Goal: Information Seeking & Learning: Learn about a topic

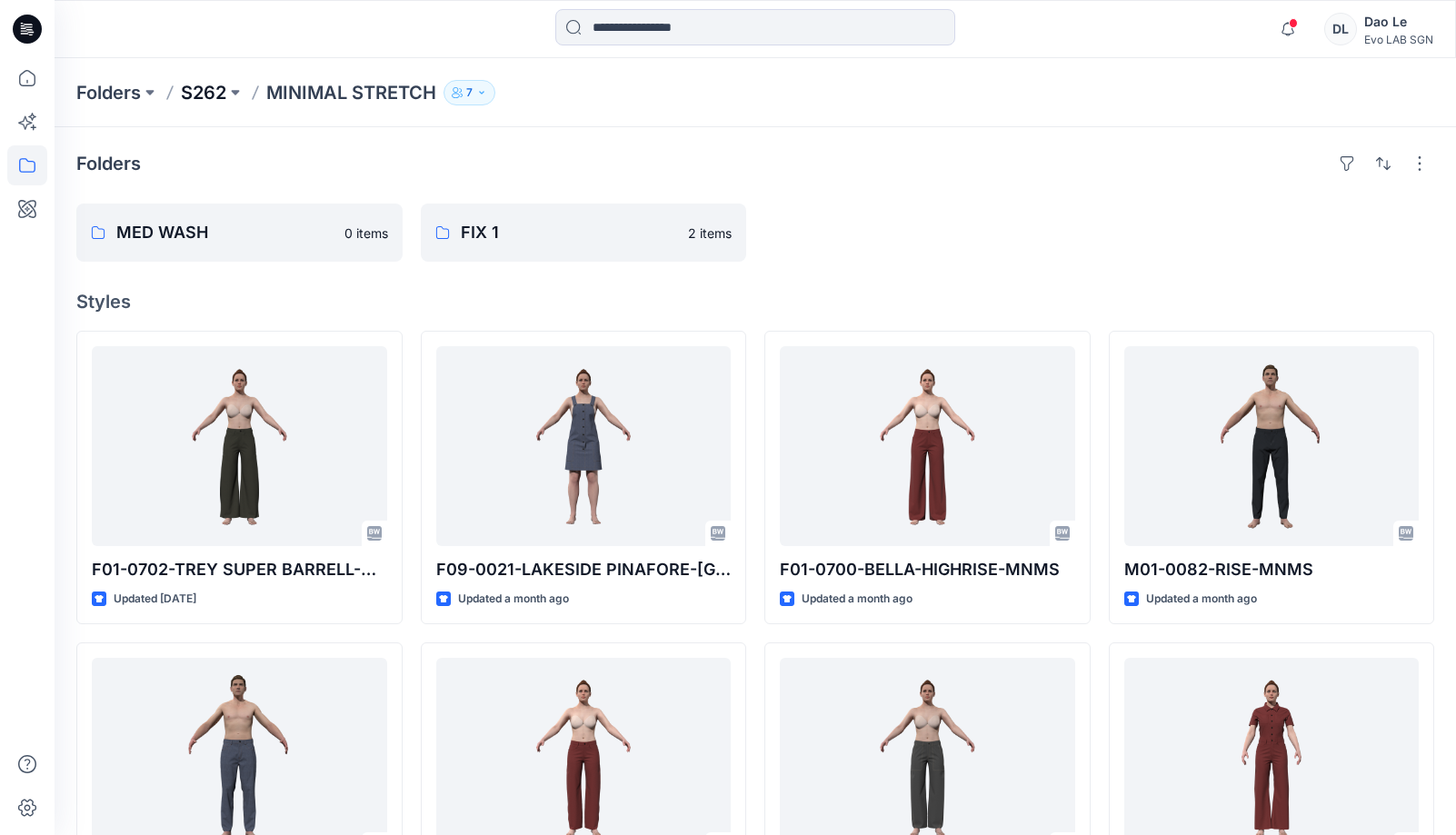
click at [214, 95] on p "S262" at bounding box center [203, 92] width 46 height 25
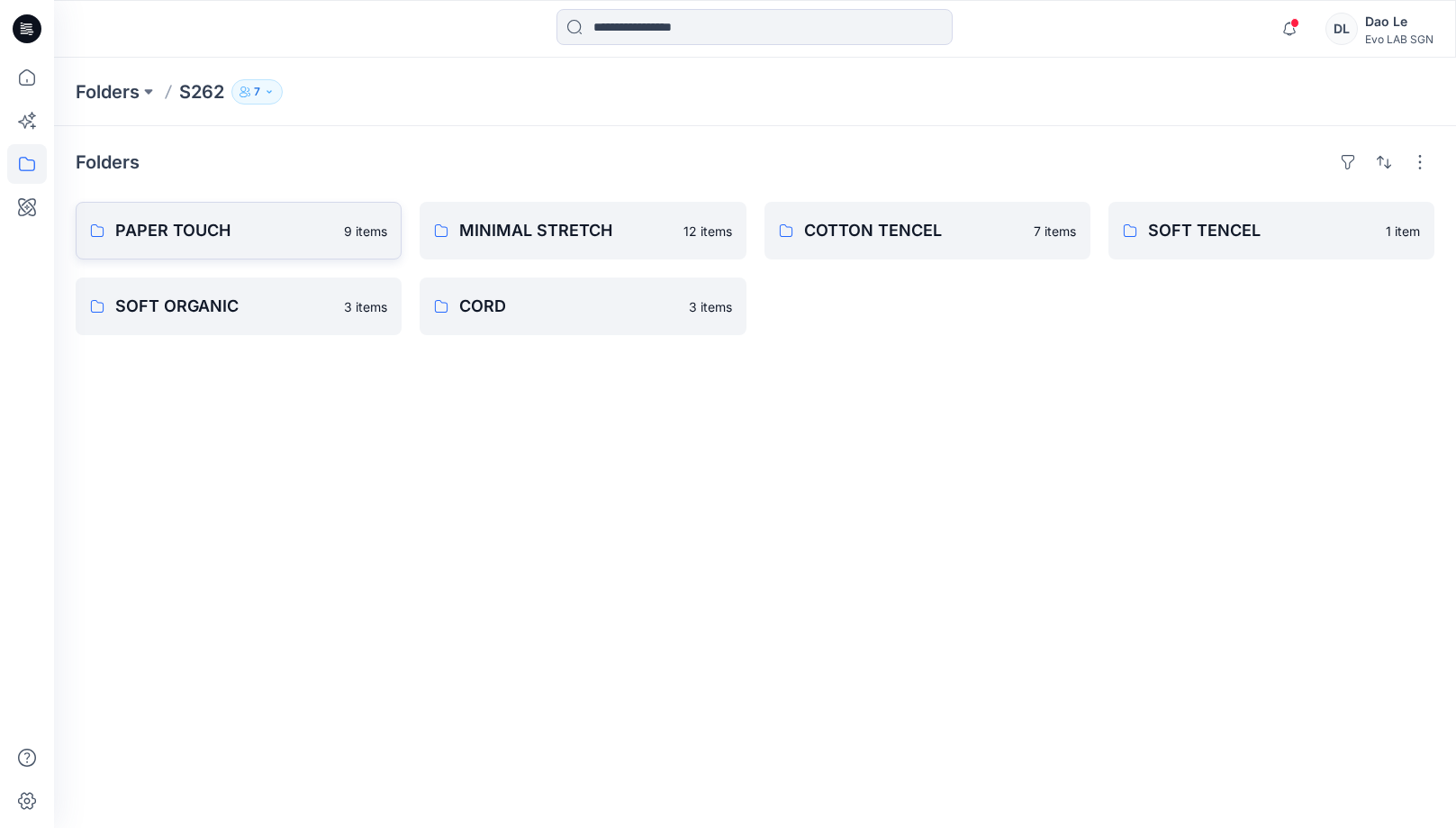
click at [178, 229] on p "PAPER TOUCH" at bounding box center [224, 230] width 217 height 25
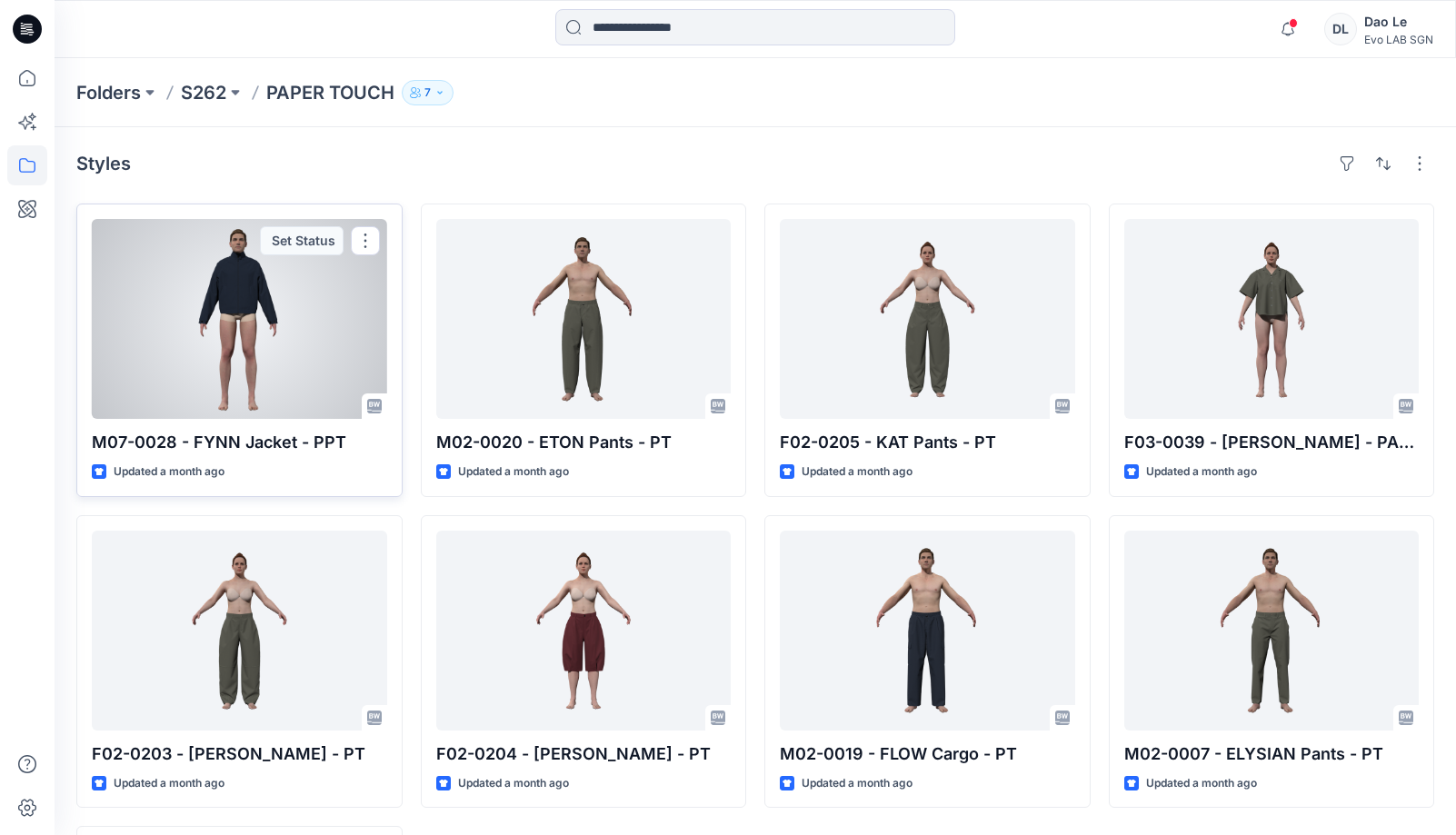
click at [228, 327] on div at bounding box center [240, 319] width 296 height 200
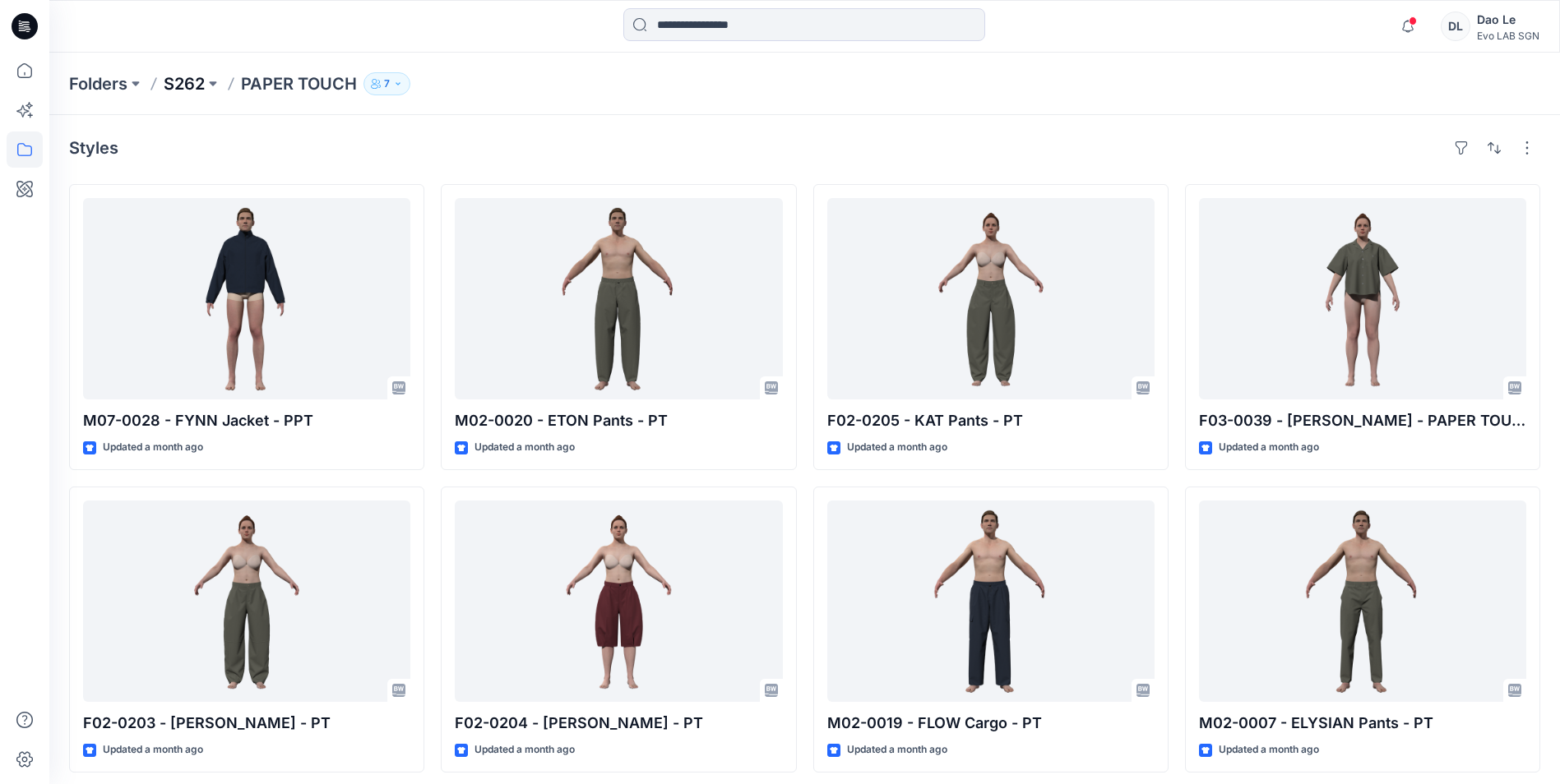
click at [197, 82] on p "S262" at bounding box center [183, 83] width 41 height 23
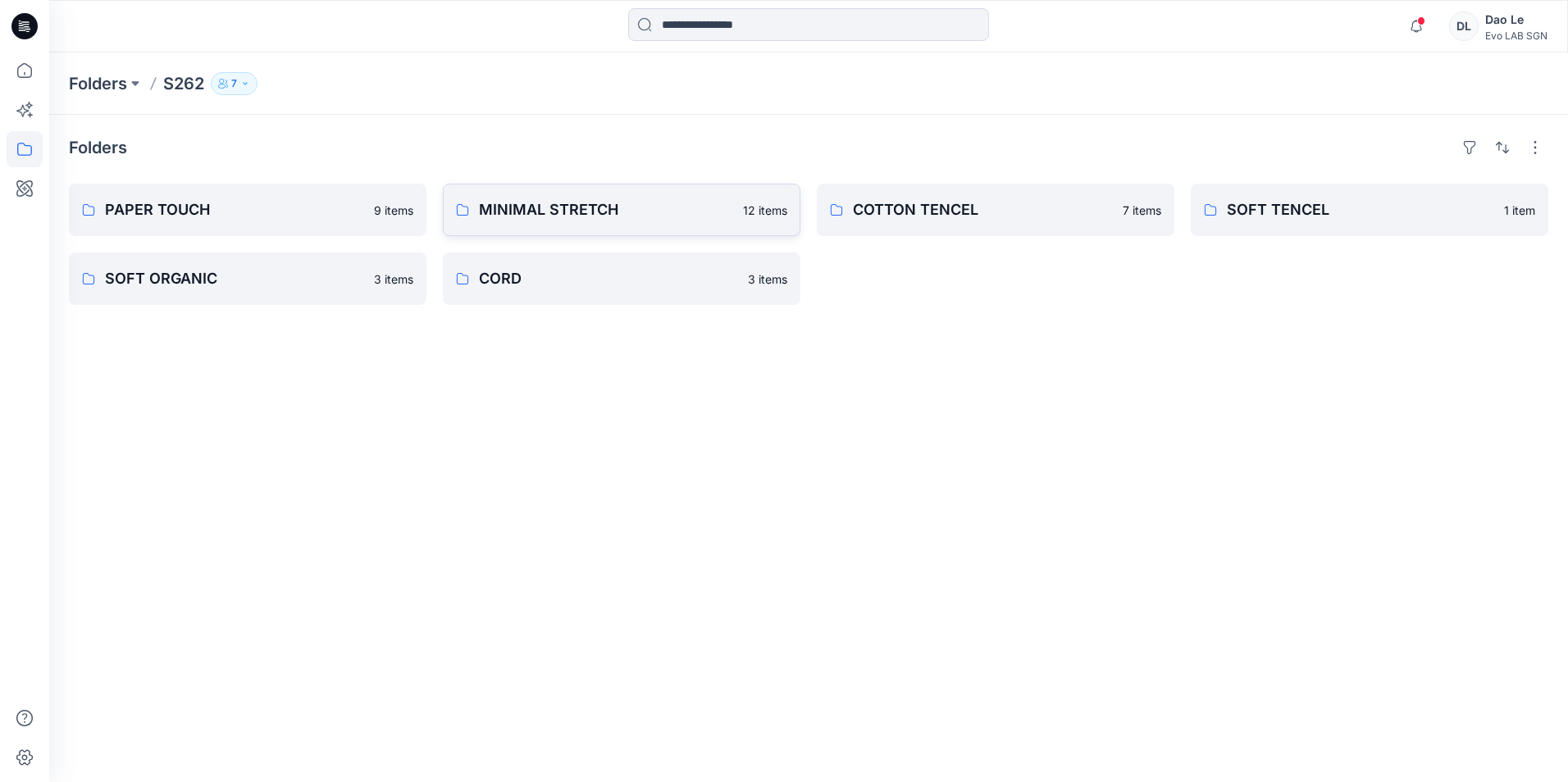
click at [588, 220] on p "MINIMAL STRETCH" at bounding box center [606, 209] width 254 height 23
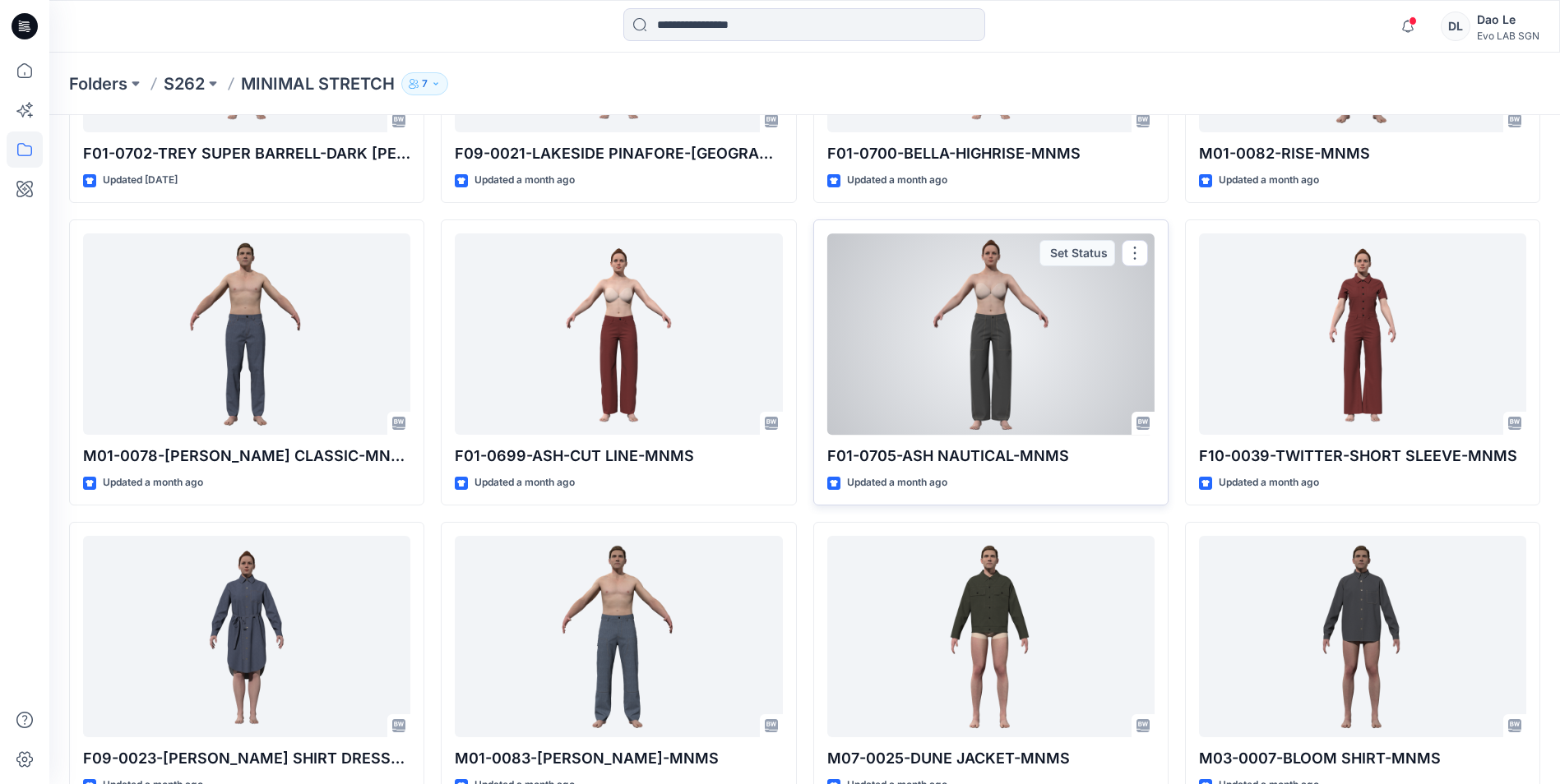
scroll to position [411, 0]
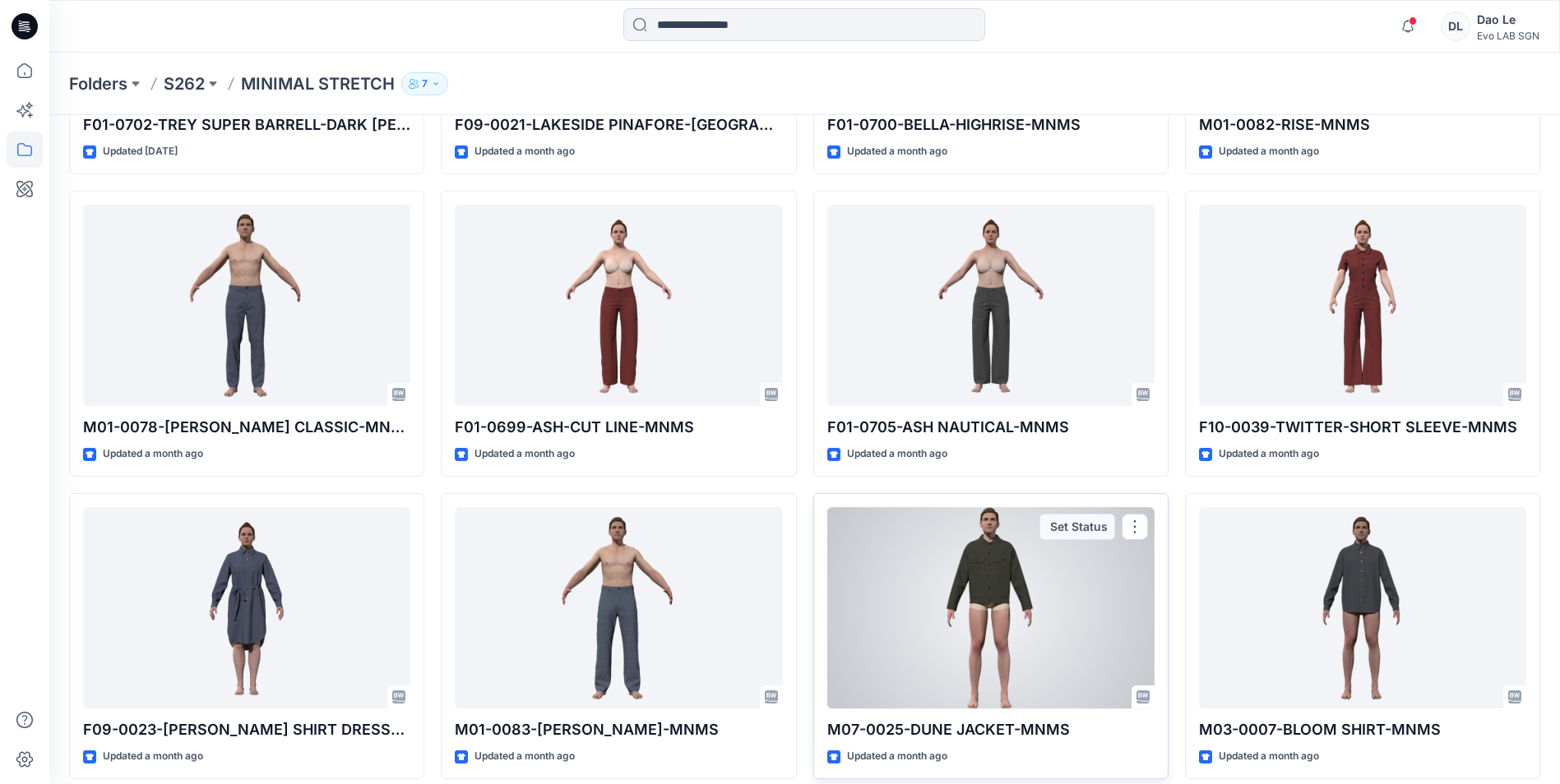
click at [987, 569] on div at bounding box center [990, 607] width 327 height 201
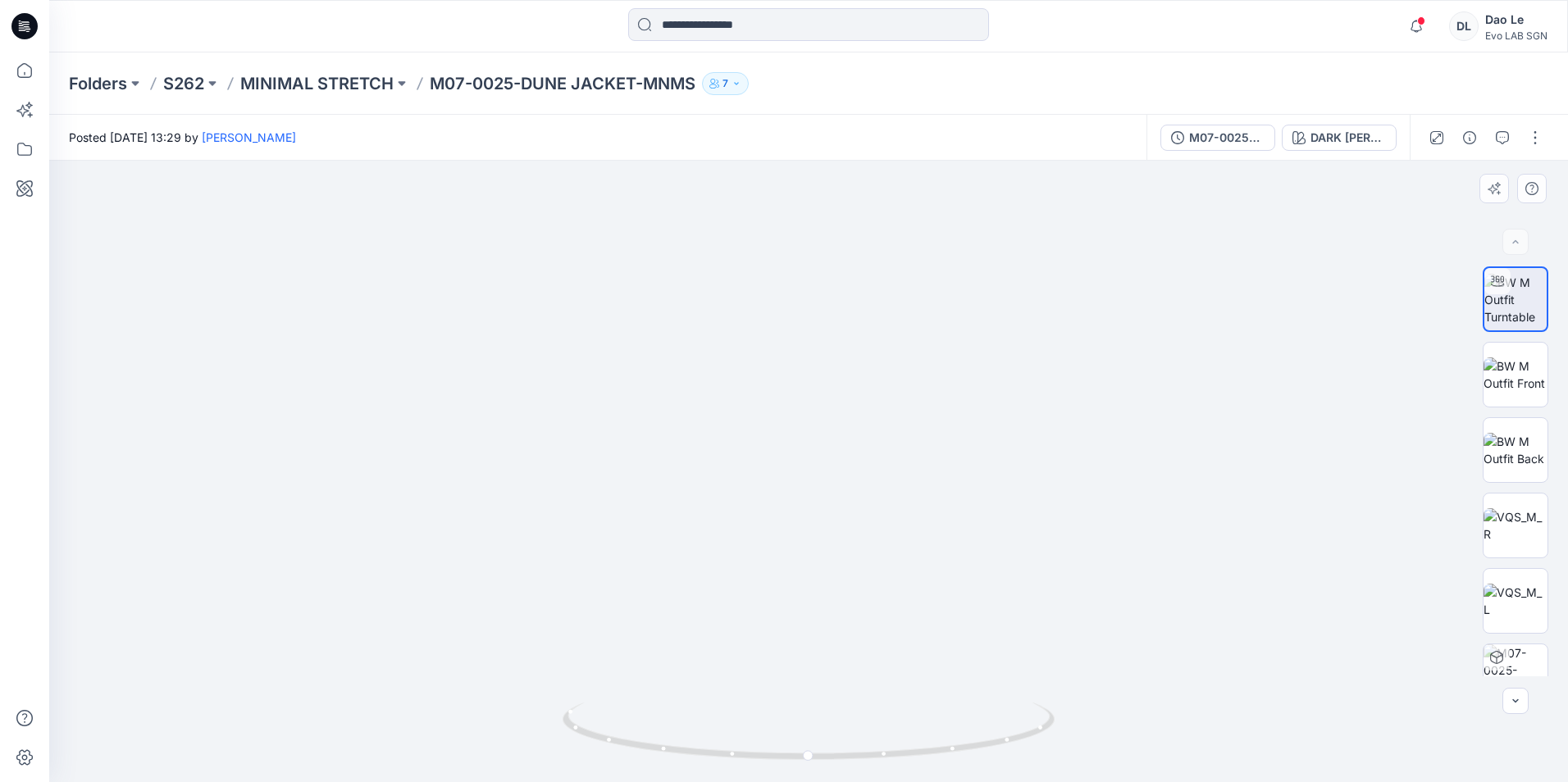
drag, startPoint x: 863, startPoint y: 352, endPoint x: 846, endPoint y: 542, distance: 190.8
click at [847, 542] on img at bounding box center [809, 412] width 1239 height 740
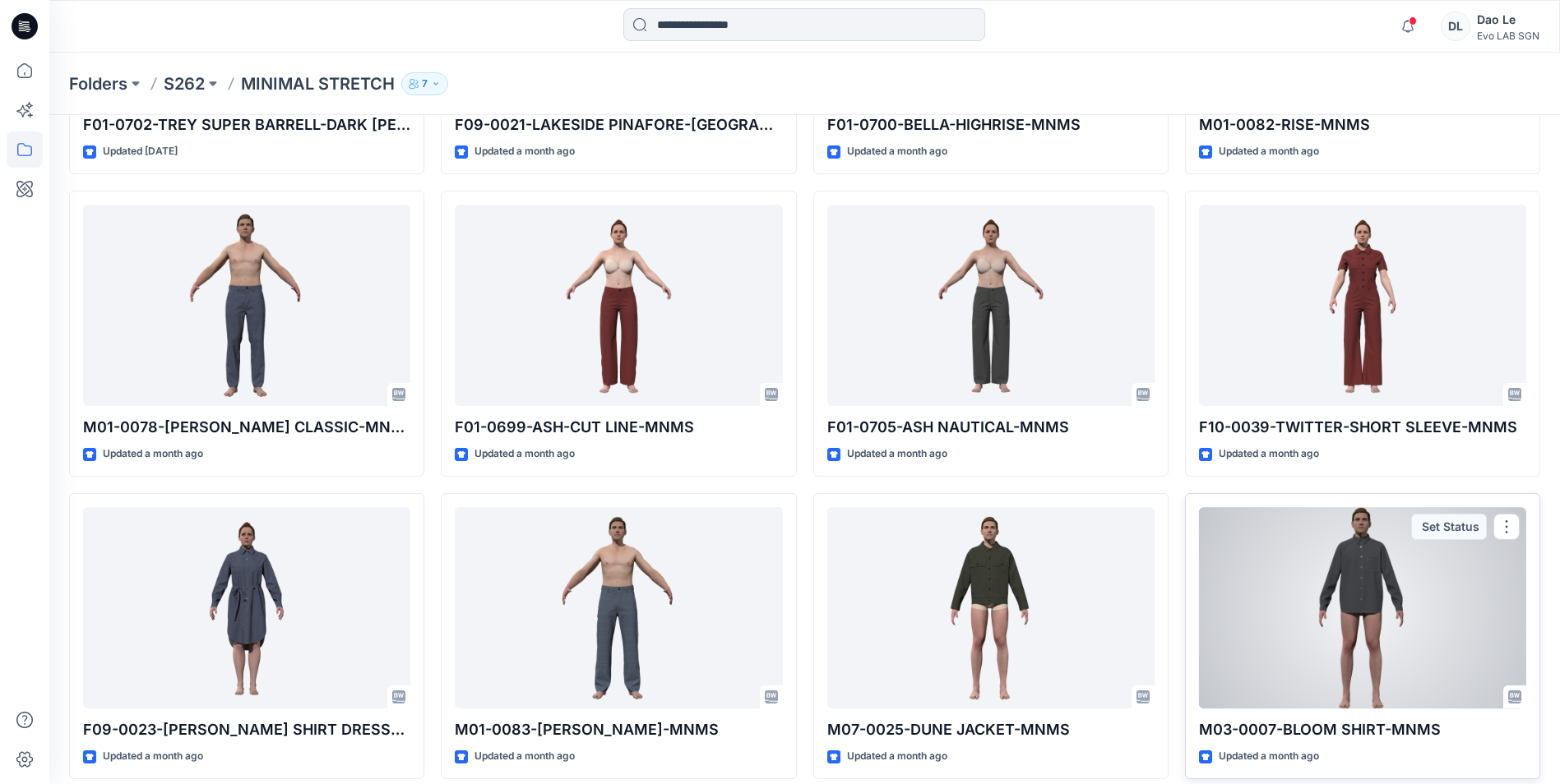
click at [1329, 596] on div at bounding box center [1362, 607] width 327 height 201
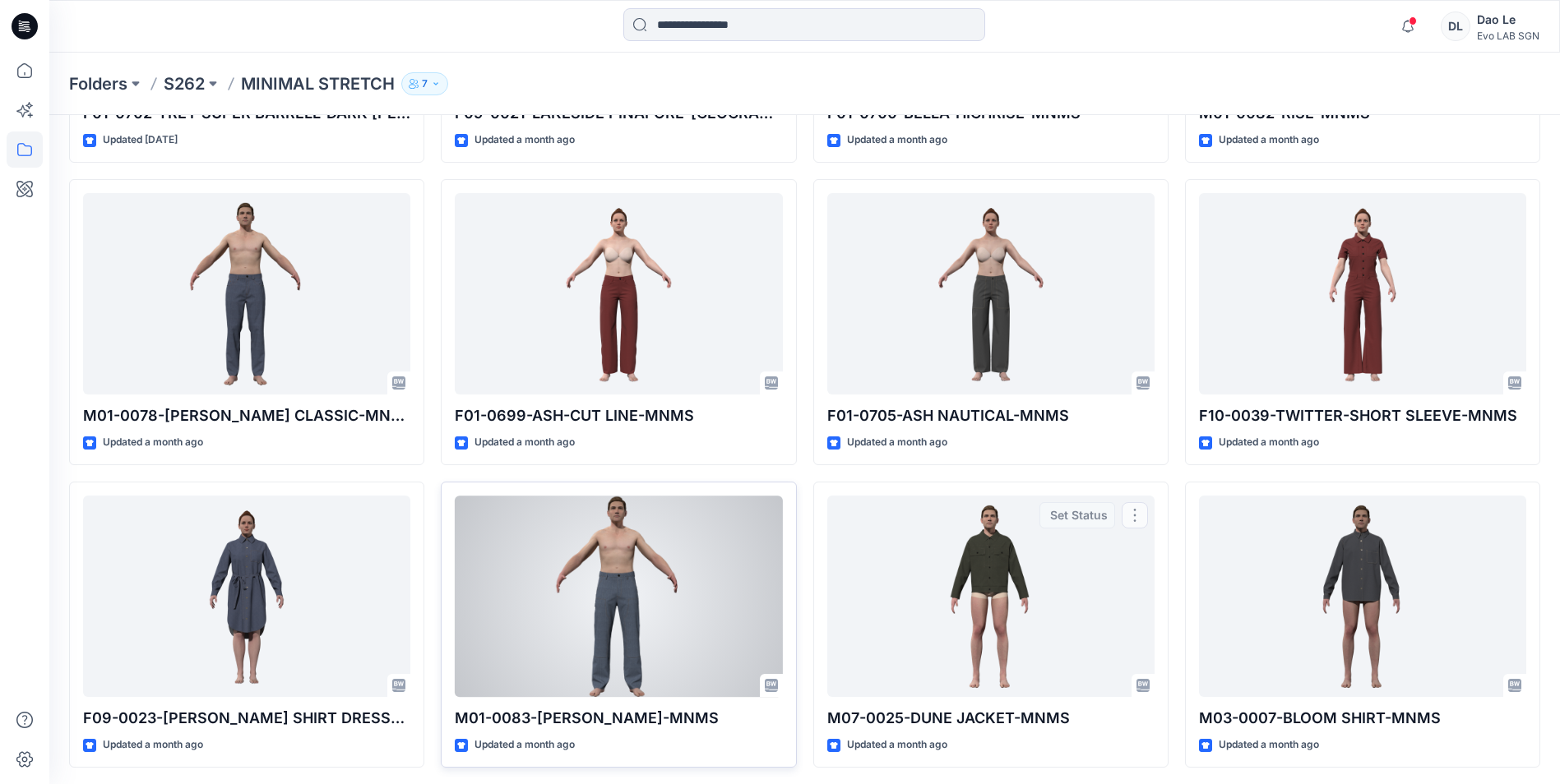
scroll to position [426, 0]
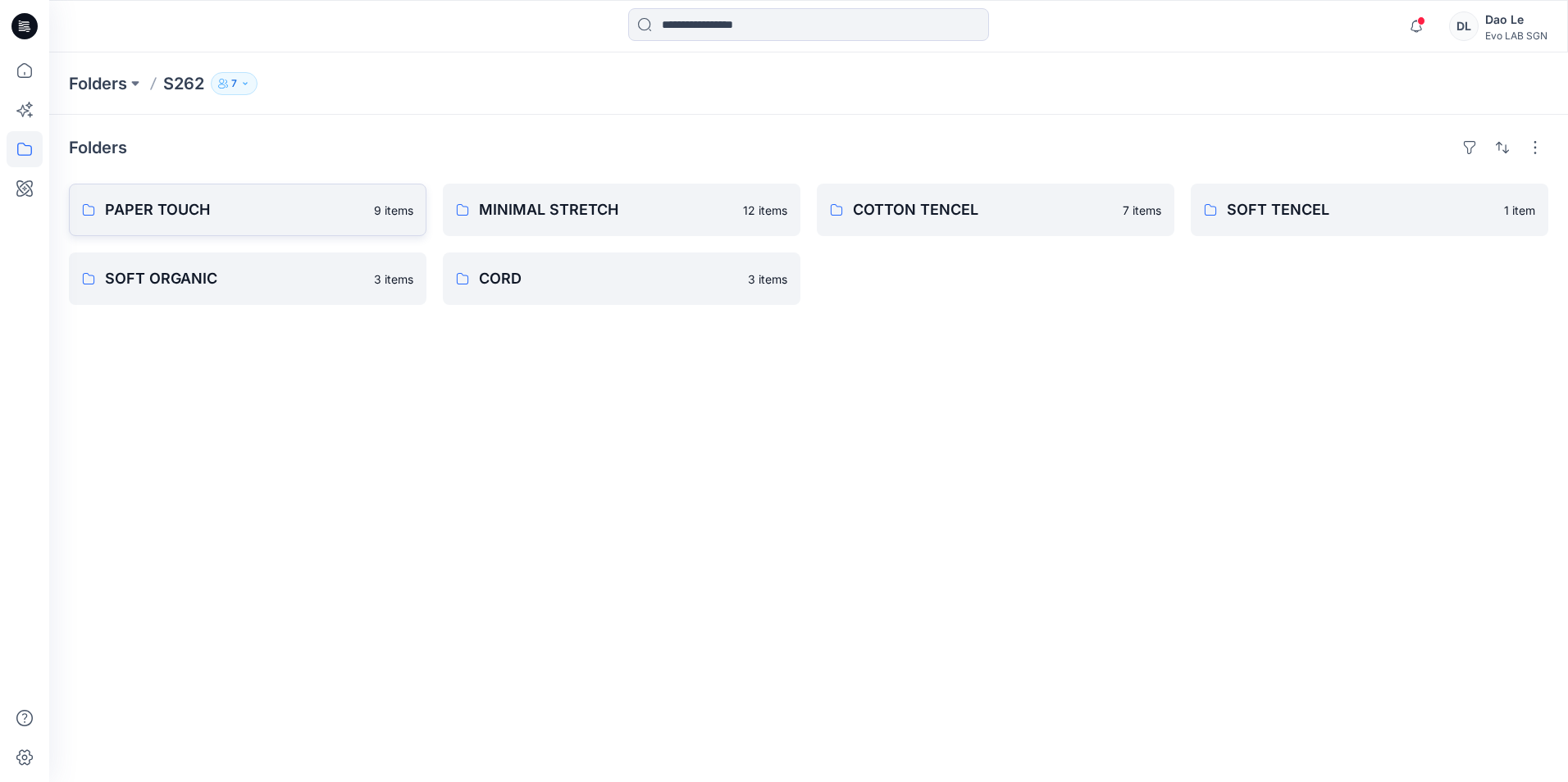
click at [290, 227] on link "PAPER TOUCH 9 items" at bounding box center [248, 210] width 358 height 53
click at [980, 206] on p "COTTON TENCEL" at bounding box center [983, 209] width 260 height 23
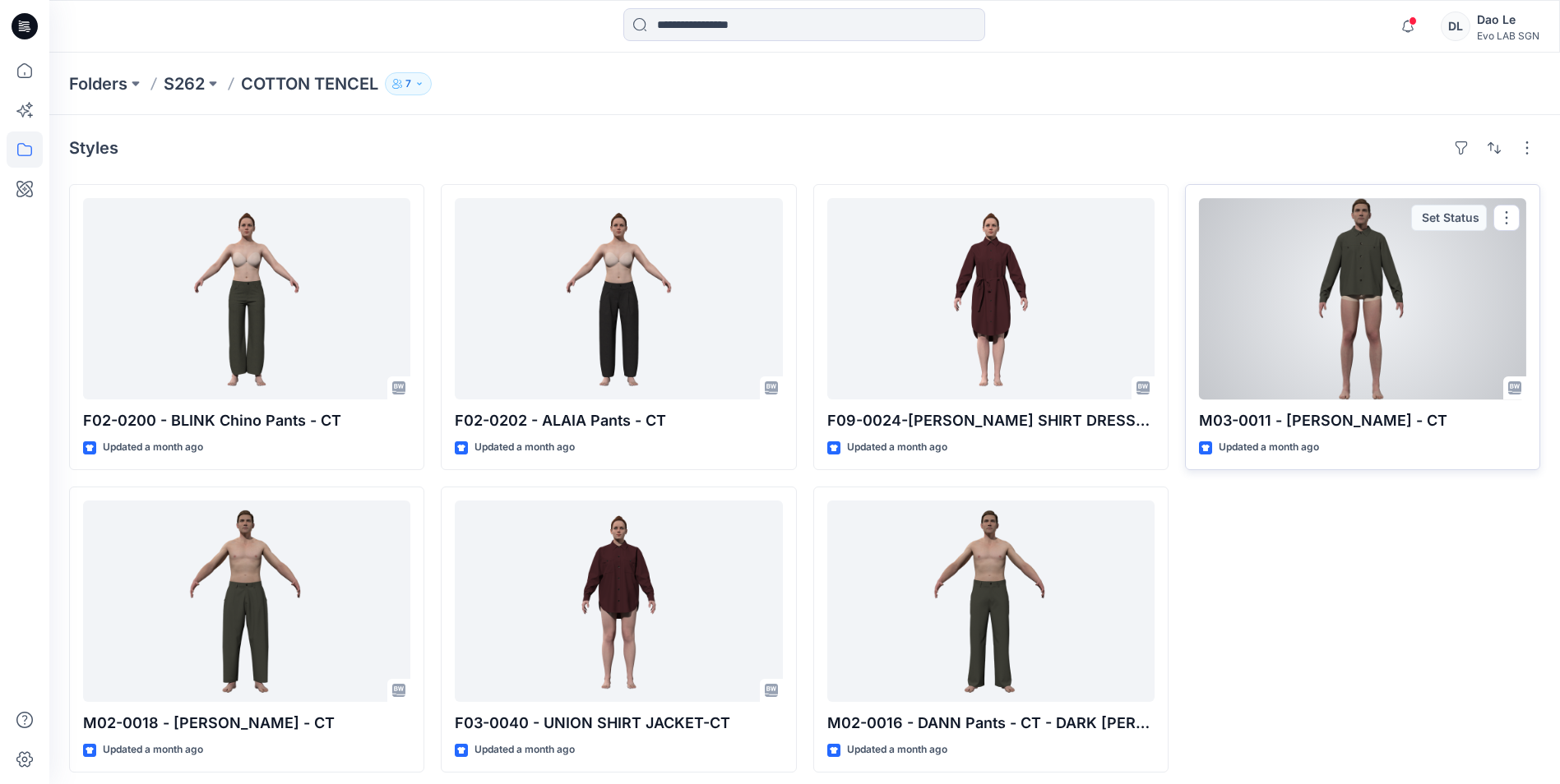
click at [1329, 254] on div at bounding box center [1362, 299] width 327 height 201
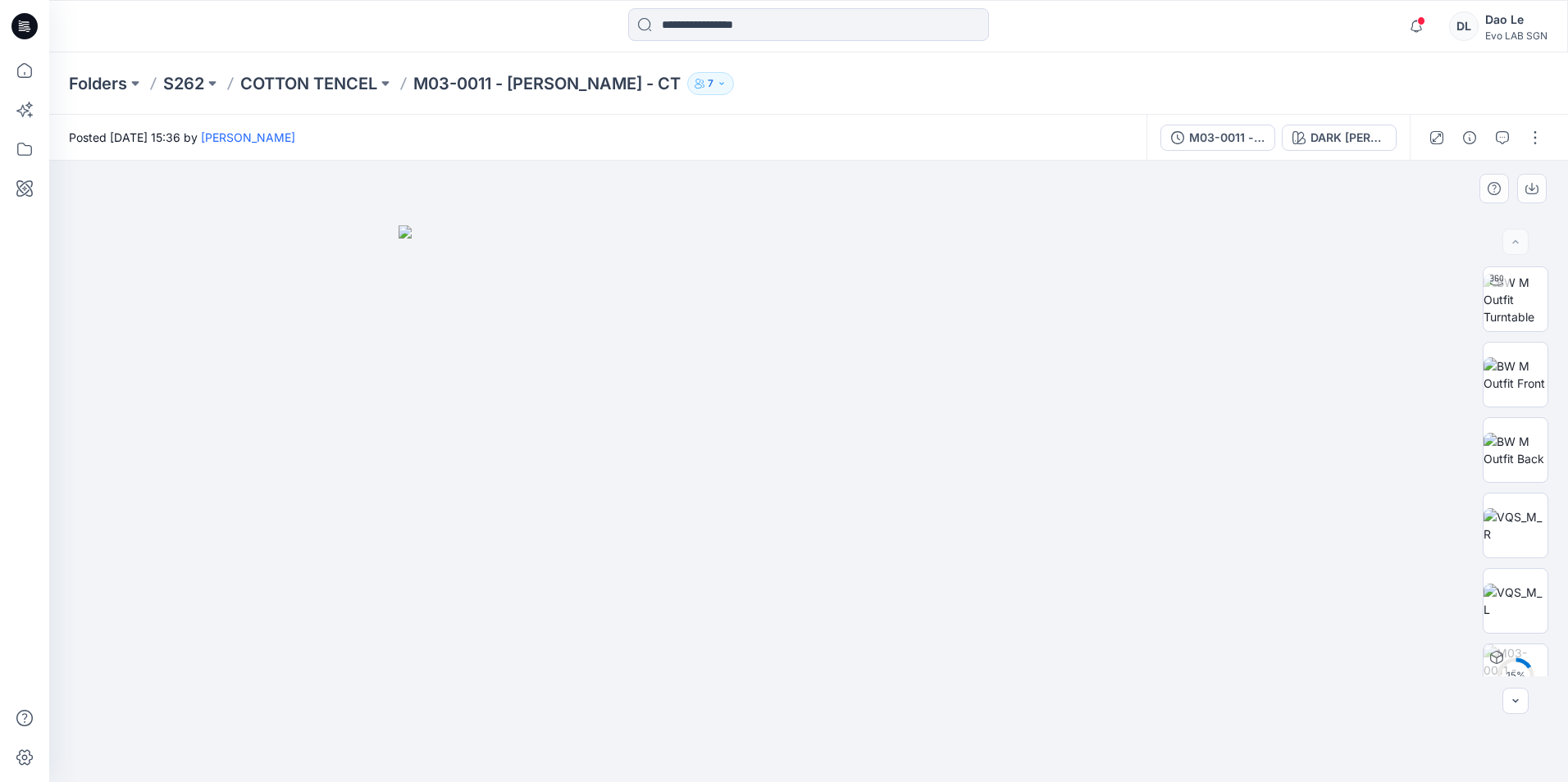
click at [867, 363] on img at bounding box center [808, 504] width 820 height 557
click at [908, 383] on img at bounding box center [808, 504] width 820 height 557
click at [810, 404] on img at bounding box center [808, 504] width 820 height 557
click at [1325, 367] on img at bounding box center [1516, 374] width 64 height 34
drag, startPoint x: 830, startPoint y: 386, endPoint x: 581, endPoint y: 480, distance: 266.2
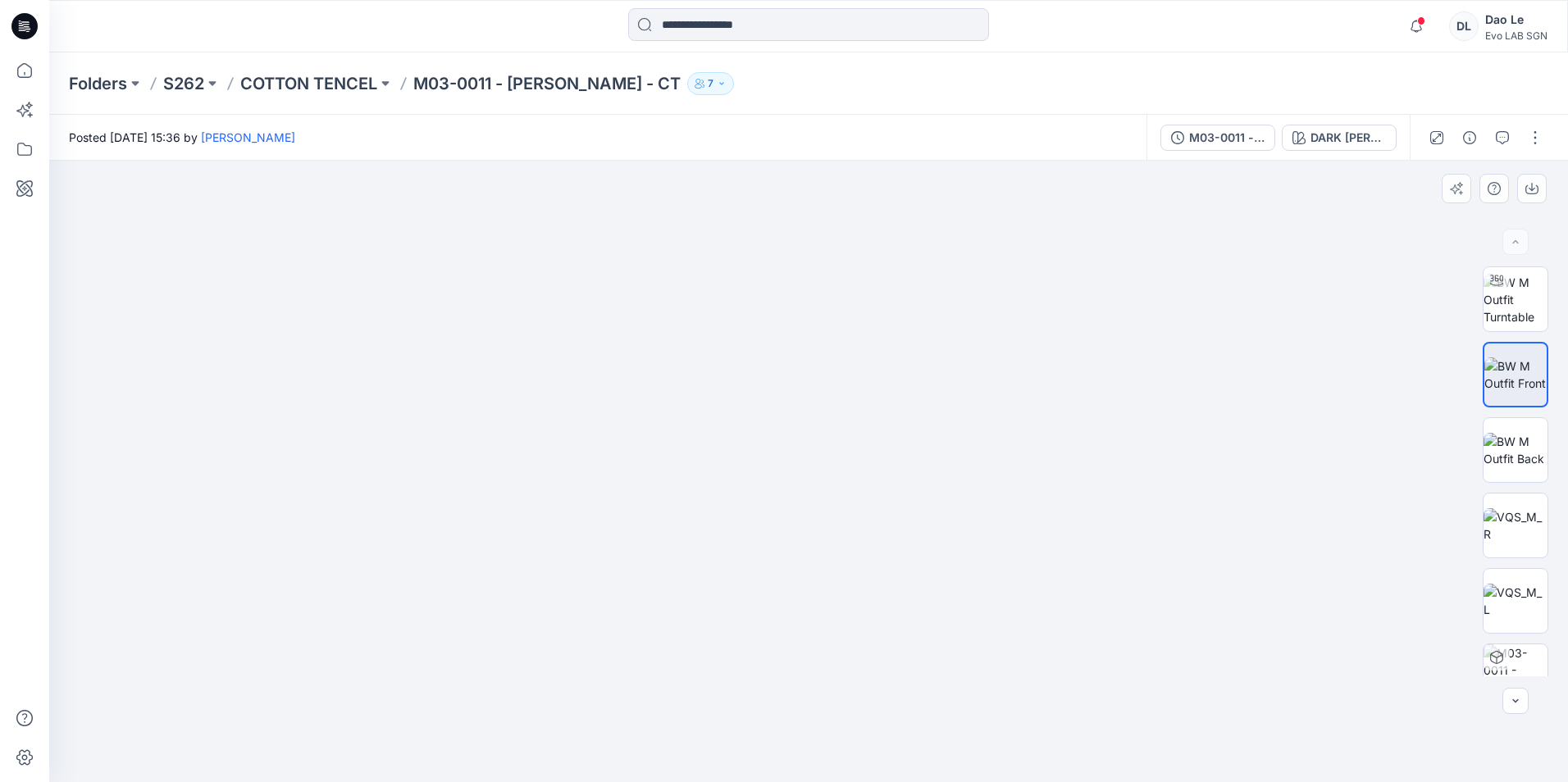
click at [581, 480] on img at bounding box center [808, 456] width 912 height 652
